Goal: Information Seeking & Learning: Learn about a topic

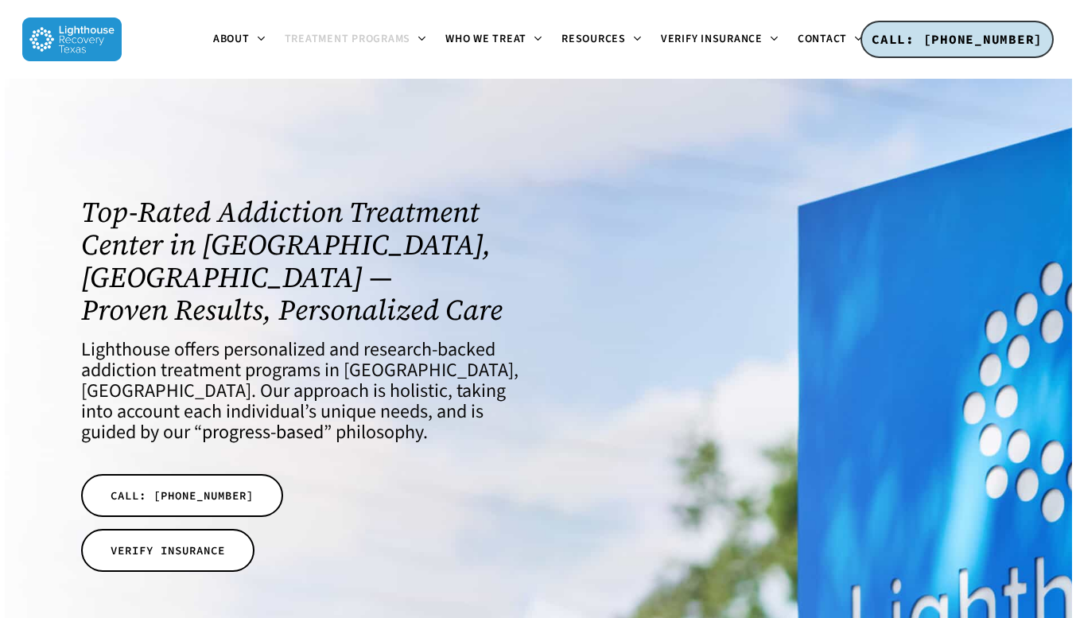
click at [378, 44] on span "Treatment Programs" at bounding box center [348, 39] width 126 height 16
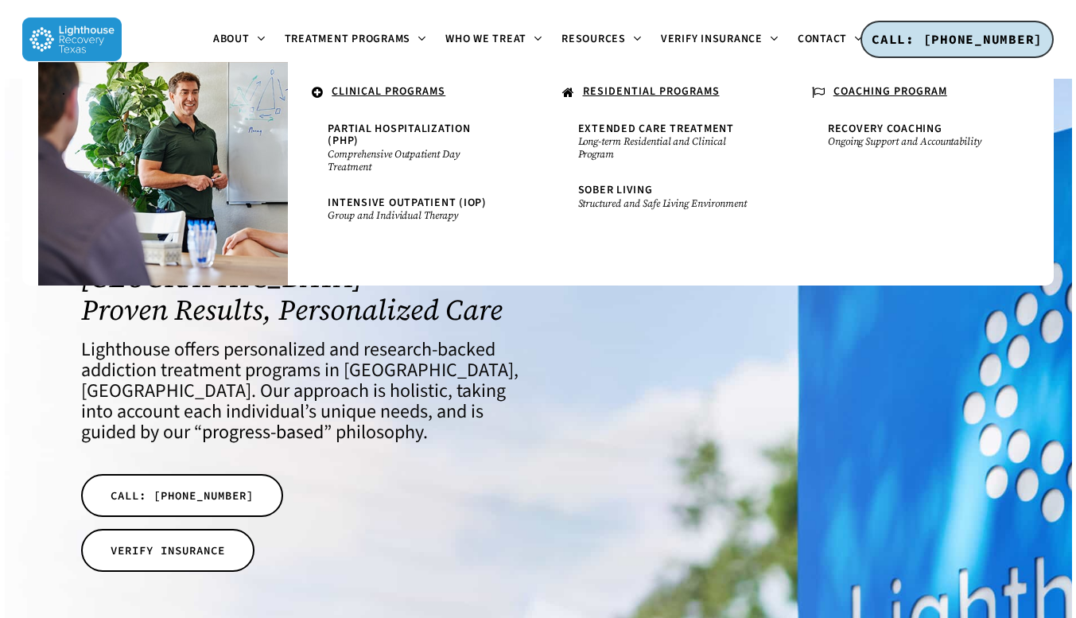
click at [684, 92] on u "RESIDENTIAL PROGRAMS" at bounding box center [651, 92] width 137 height 16
click at [699, 133] on span "Extended Care Treatment" at bounding box center [656, 129] width 156 height 16
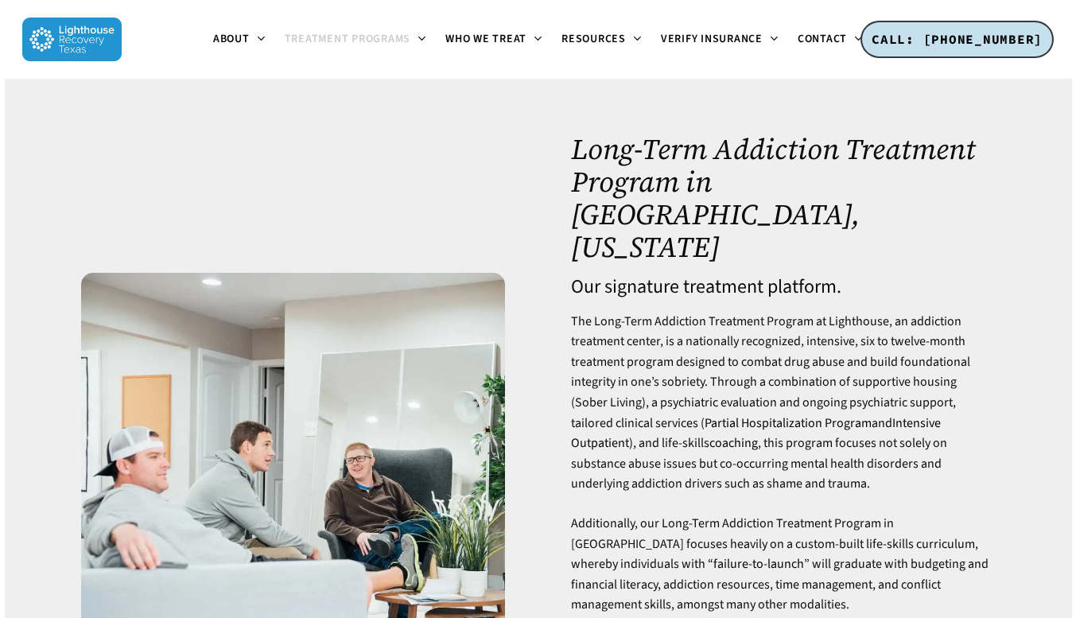
click at [952, 514] on p "Additionally, our Long-Term Addiction Treatment Program in Dallas focuses heavi…" at bounding box center [783, 574] width 424 height 121
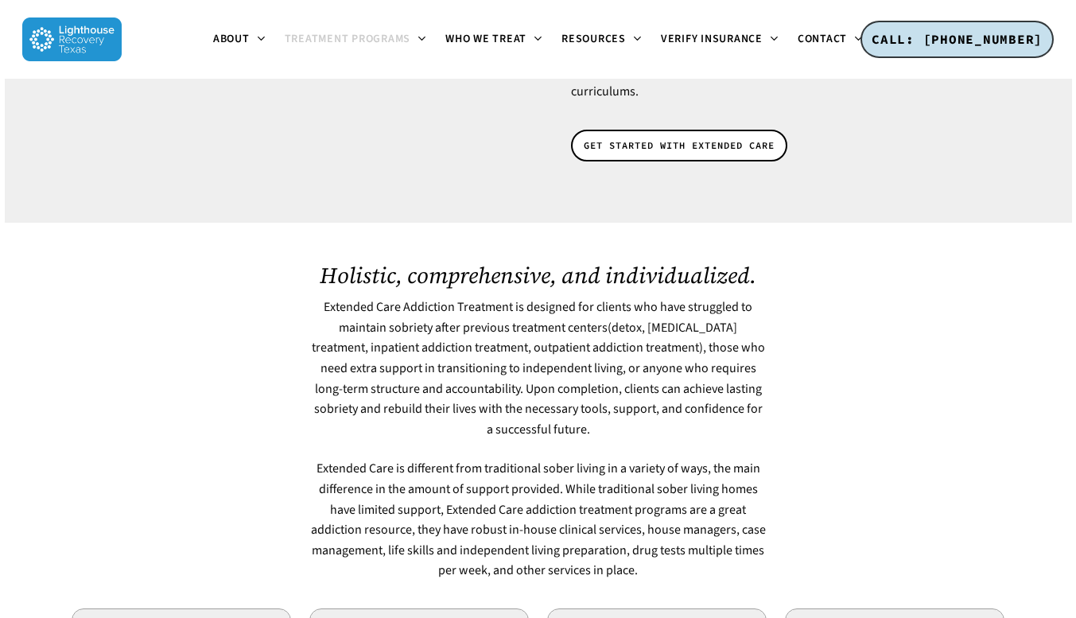
scroll to position [655, 0]
click at [946, 339] on div at bounding box center [896, 422] width 238 height 319
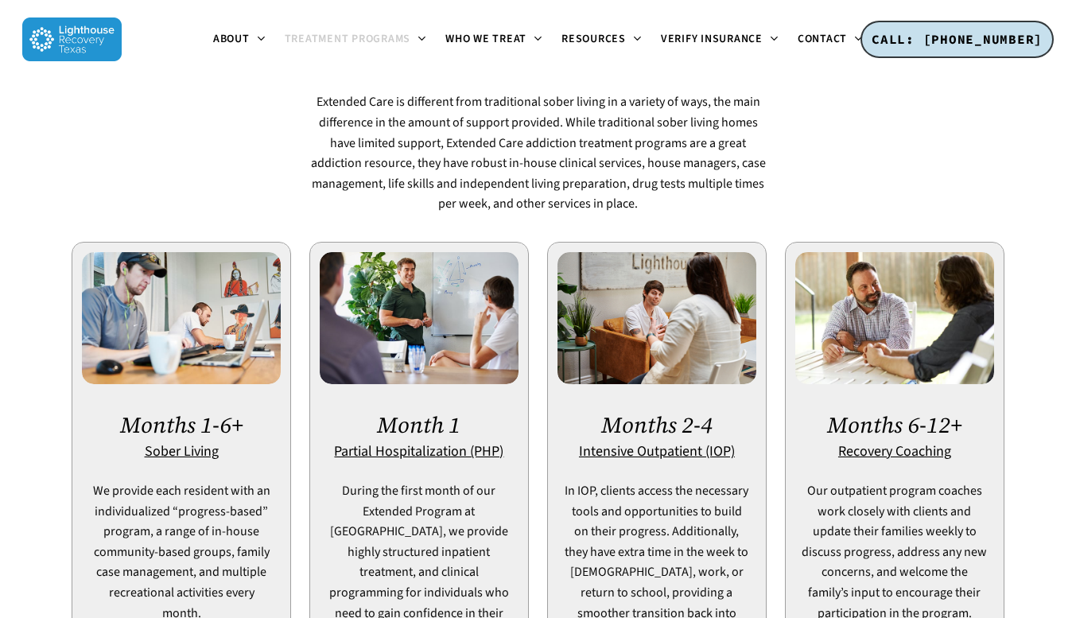
scroll to position [1027, 0]
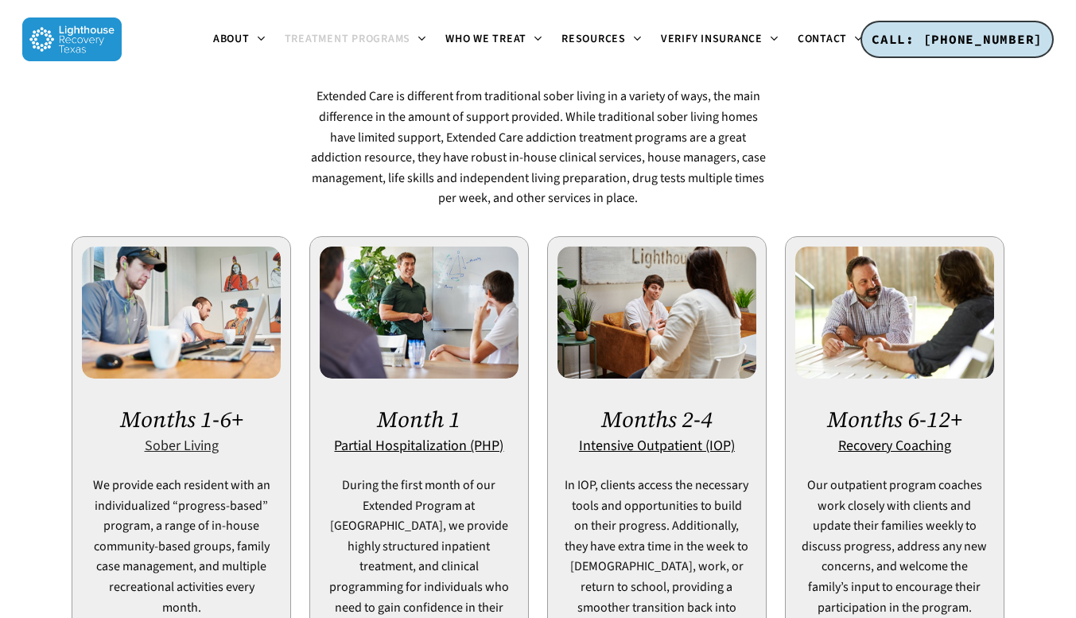
click at [199, 436] on u "Sober Living" at bounding box center [182, 446] width 74 height 20
click at [483, 436] on u "Partial Hospitalization (PHP)" at bounding box center [418, 446] width 169 height 20
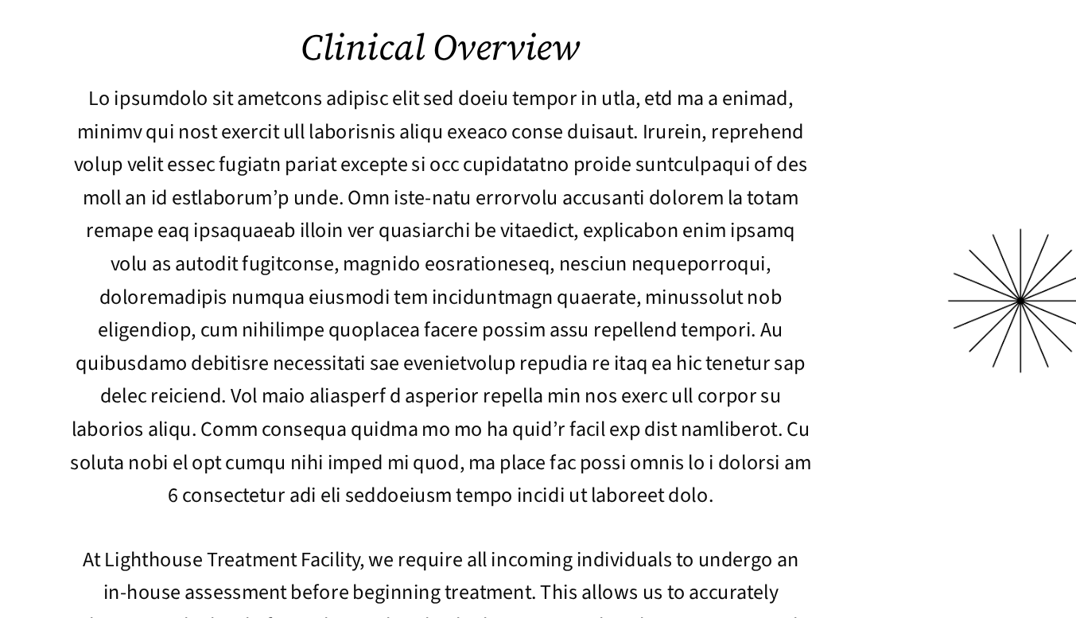
scroll to position [2792, 0]
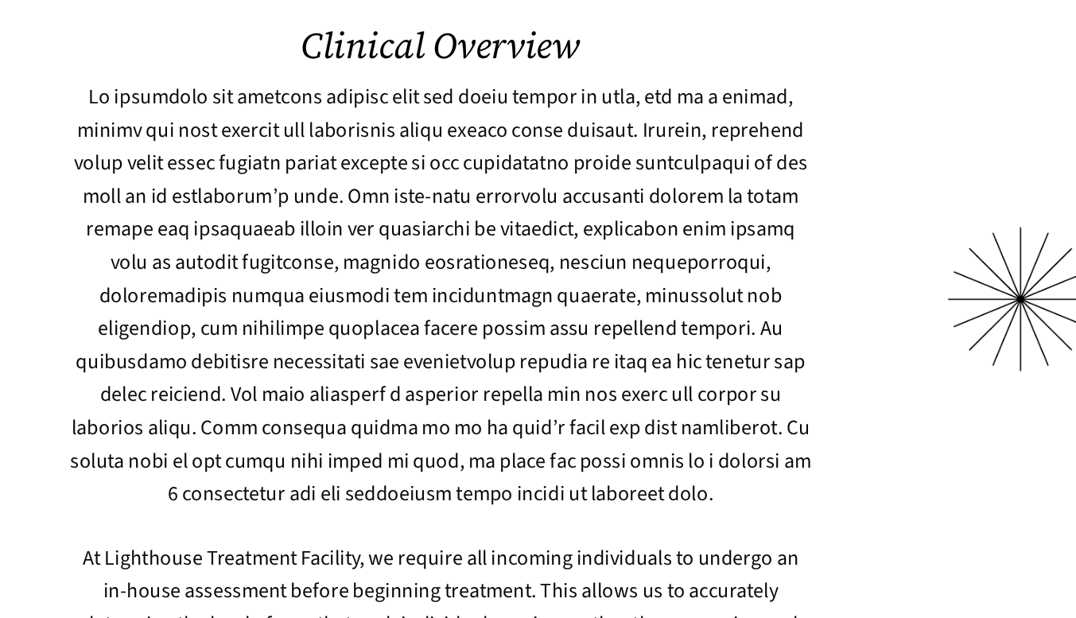
click at [836, 527] on div at bounding box center [896, 541] width 238 height 347
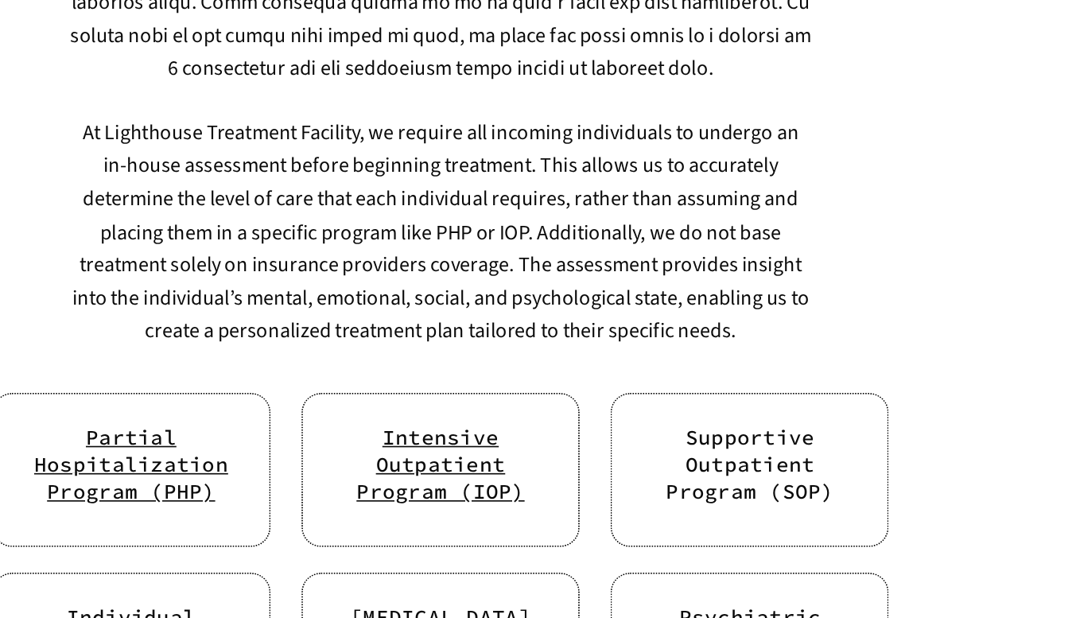
scroll to position [3054, 0]
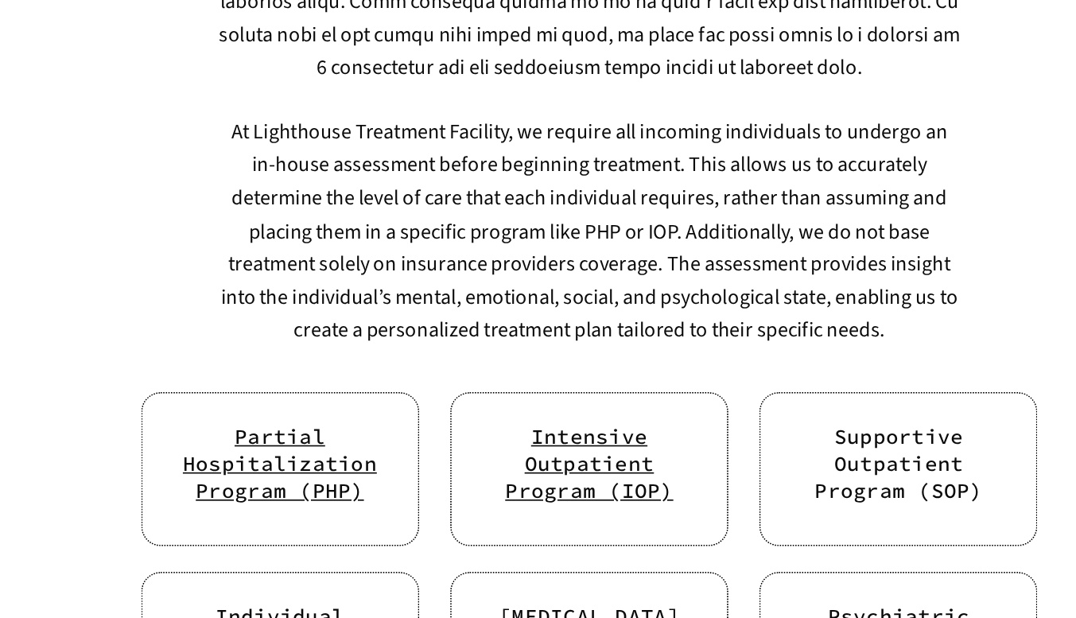
click at [347, 609] on h6 "Individual Therapy" at bounding box center [348, 625] width 132 height 33
click at [372, 609] on h6 "Individual Therapy" at bounding box center [348, 625] width 132 height 33
click at [327, 609] on h6 "Individual Therapy" at bounding box center [348, 625] width 132 height 33
click at [408, 590] on div "Individual Therapy" at bounding box center [348, 629] width 171 height 78
click at [749, 609] on h6 "Psychiatric Support" at bounding box center [729, 625] width 132 height 33
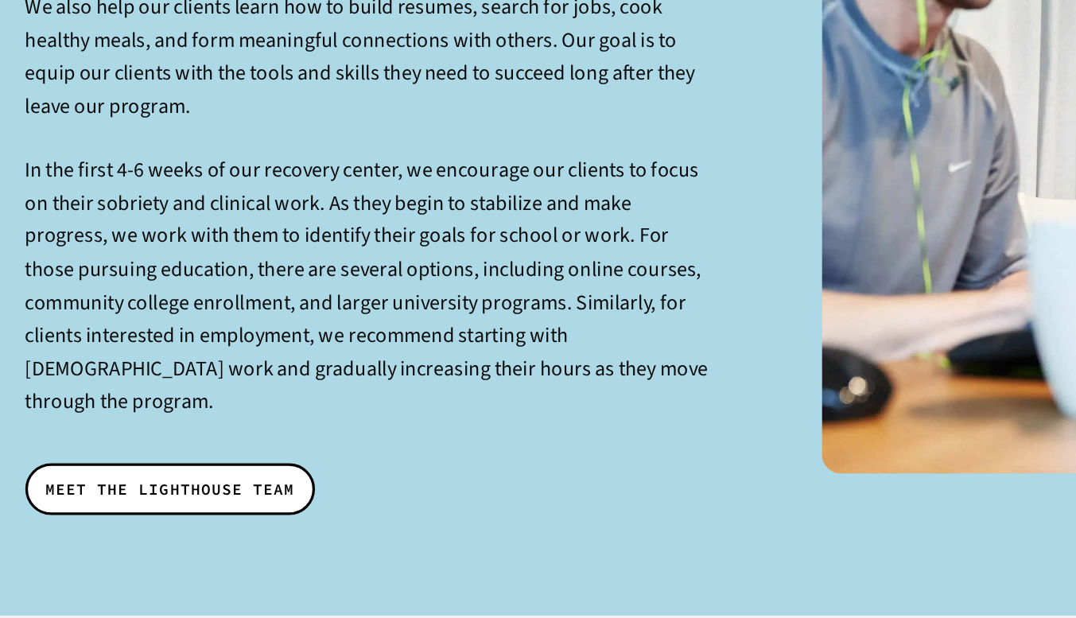
scroll to position [3758, 0]
click at [127, 531] on span "MEET THE LIGHTHOUSE TEAM" at bounding box center [170, 539] width 153 height 16
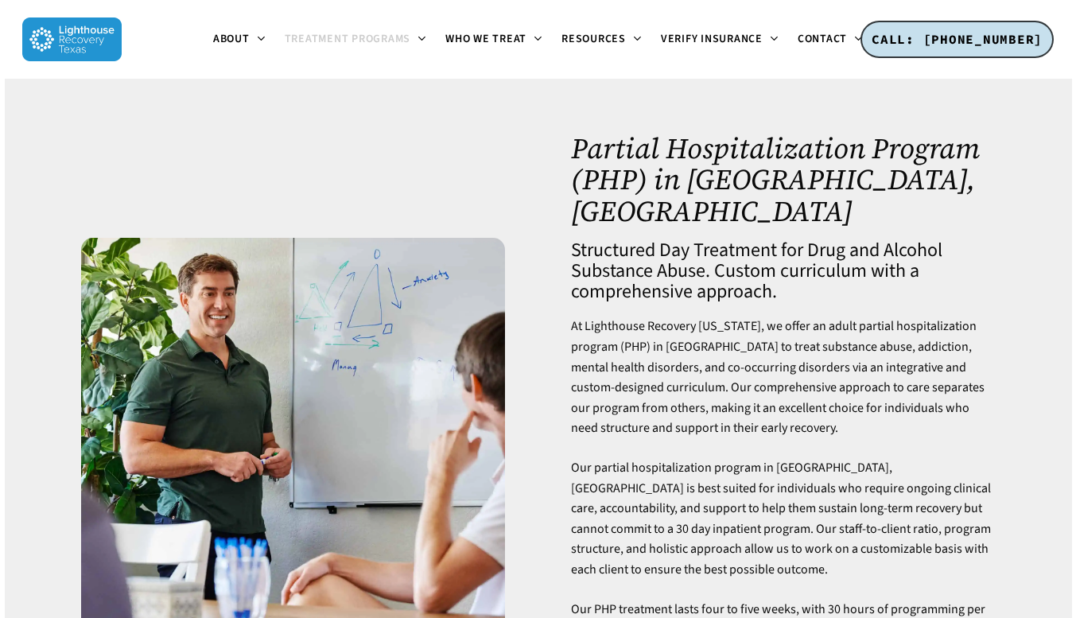
click at [994, 458] on p "Our partial hospitalization program in Dallas, TX is best suited for individual…" at bounding box center [783, 529] width 424 height 142
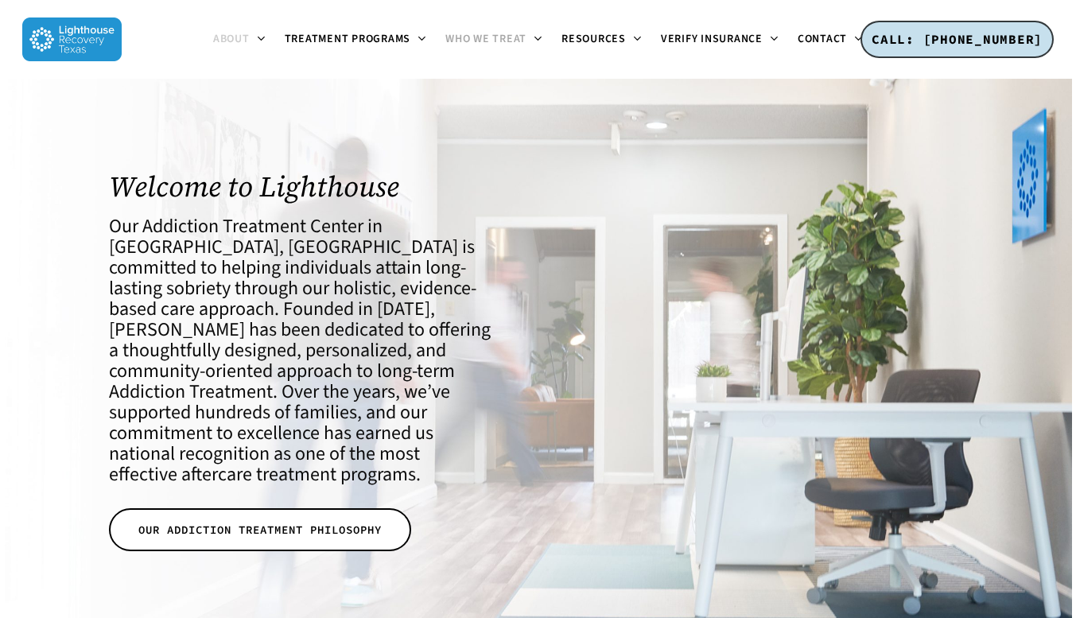
click at [527, 43] on span "Who We Treat" at bounding box center [486, 39] width 81 height 16
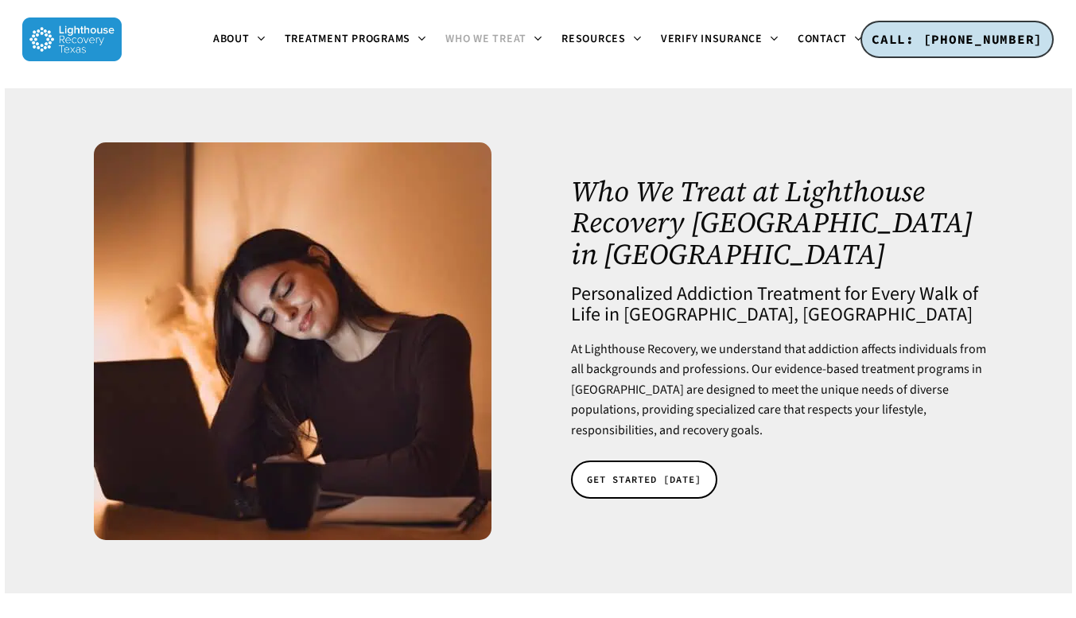
click at [527, 43] on link "Who We Treat" at bounding box center [494, 39] width 116 height 13
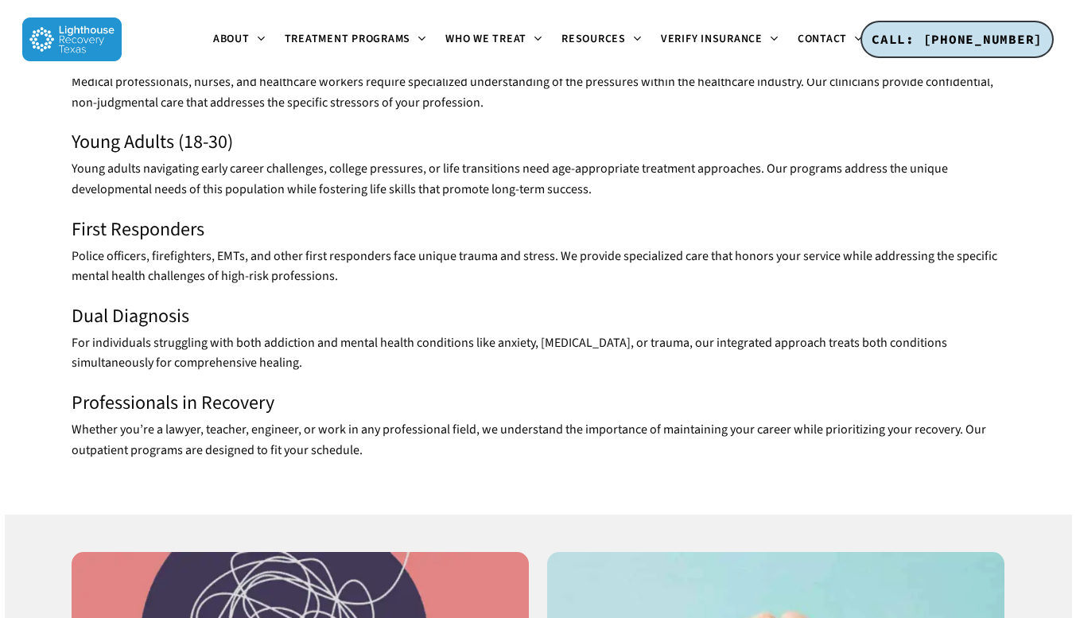
scroll to position [810, 0]
click at [539, 44] on icon at bounding box center [537, 38] width 6 height 13
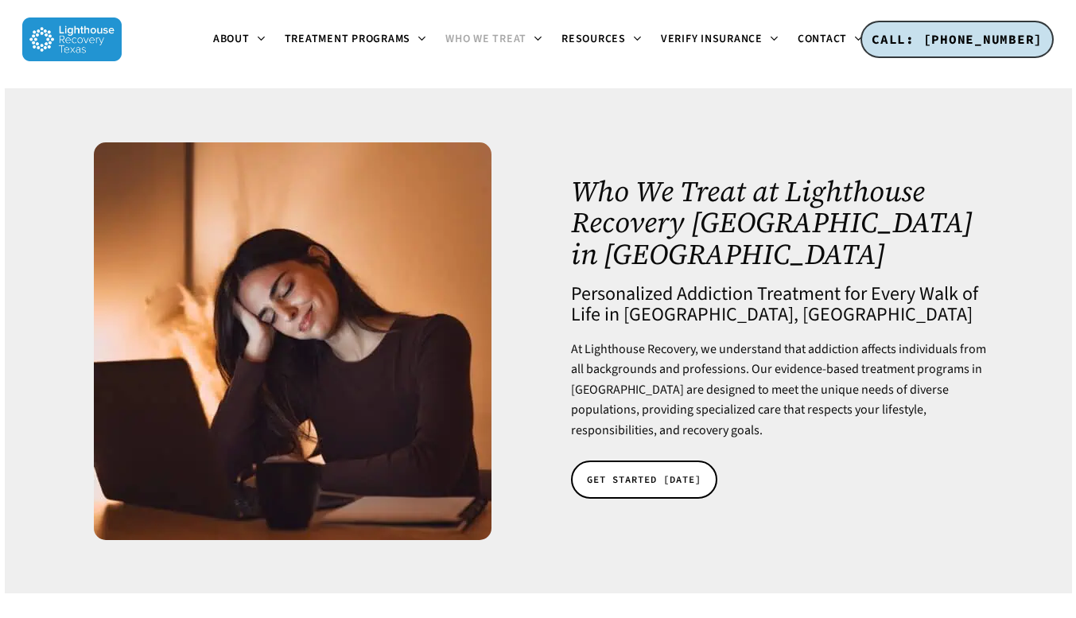
click at [539, 45] on span at bounding box center [537, 39] width 8 height 13
click at [536, 45] on span at bounding box center [537, 39] width 8 height 13
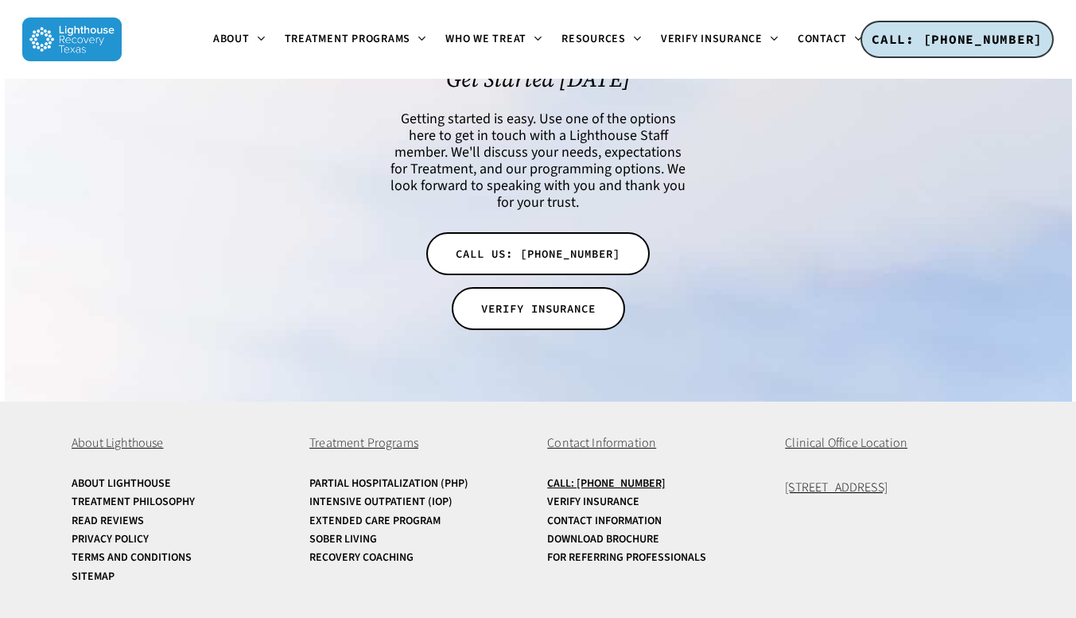
scroll to position [2224, 0]
click at [648, 545] on link "Download Brochure" at bounding box center [657, 540] width 220 height 12
click at [847, 493] on span "[STREET_ADDRESS]" at bounding box center [836, 489] width 103 height 18
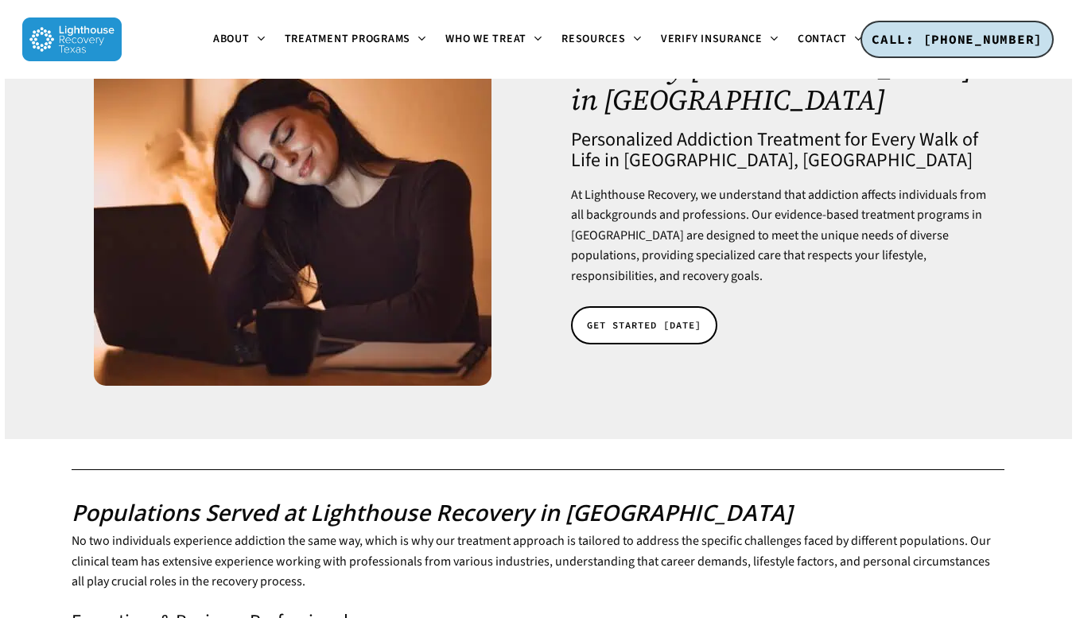
scroll to position [0, 0]
